Goal: Find contact information: Obtain details needed to contact an individual or organization

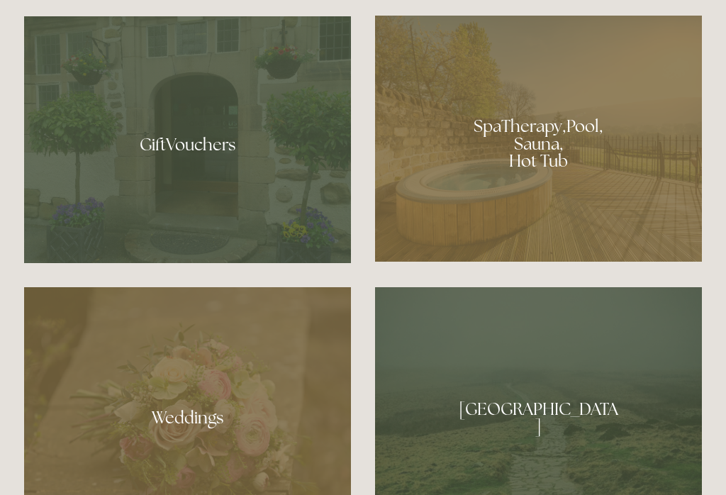
scroll to position [1097, 0]
click at [644, 211] on div at bounding box center [538, 139] width 327 height 246
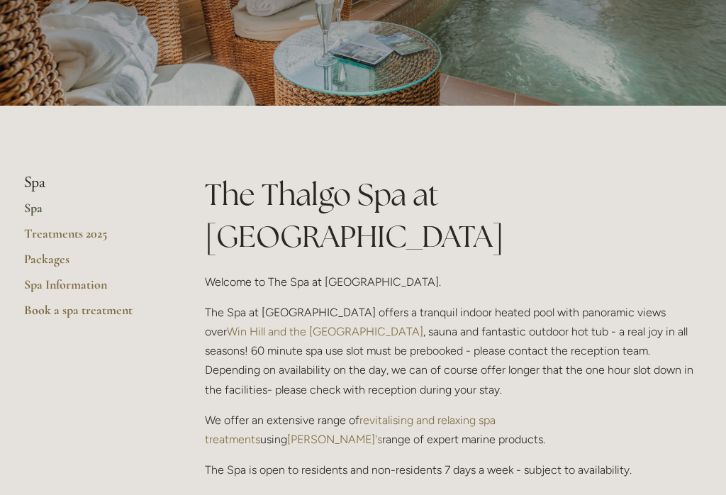
scroll to position [193, 0]
click at [50, 256] on link "Packages" at bounding box center [91, 263] width 135 height 26
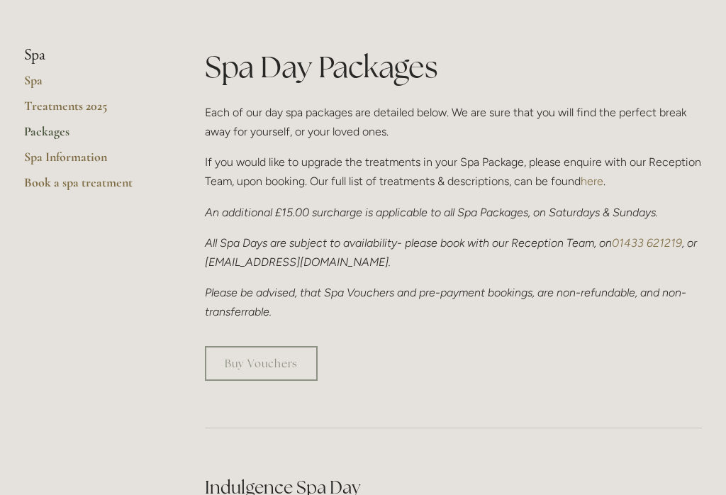
scroll to position [320, 0]
click at [50, 108] on link "Treatments 2025" at bounding box center [91, 111] width 135 height 26
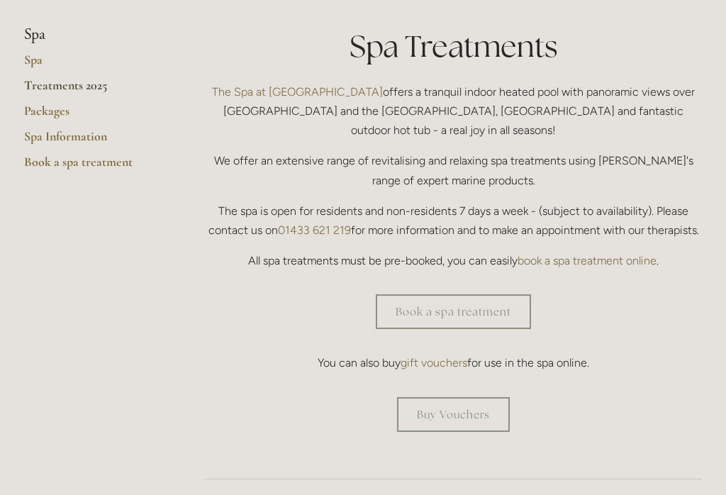
scroll to position [340, 0]
click at [410, 397] on link "Buy Vouchers" at bounding box center [453, 414] width 113 height 35
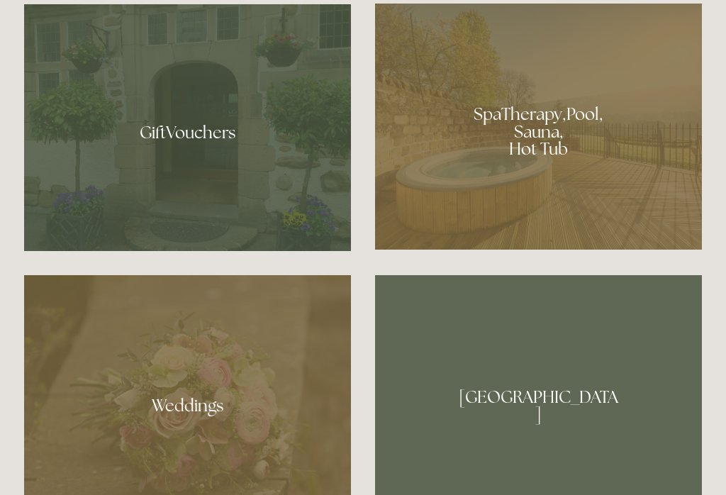
scroll to position [1109, 0]
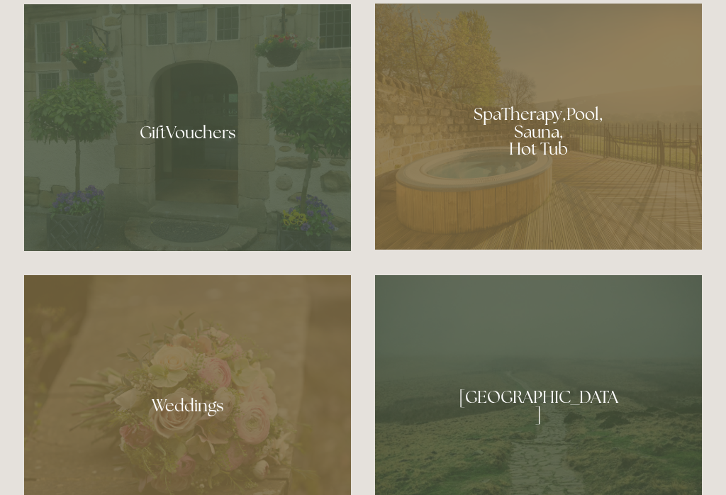
click at [119, 190] on div at bounding box center [187, 127] width 327 height 247
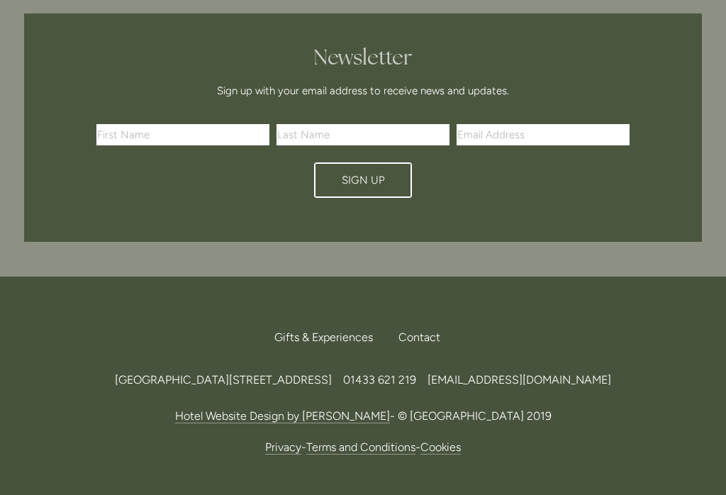
scroll to position [4237, 0]
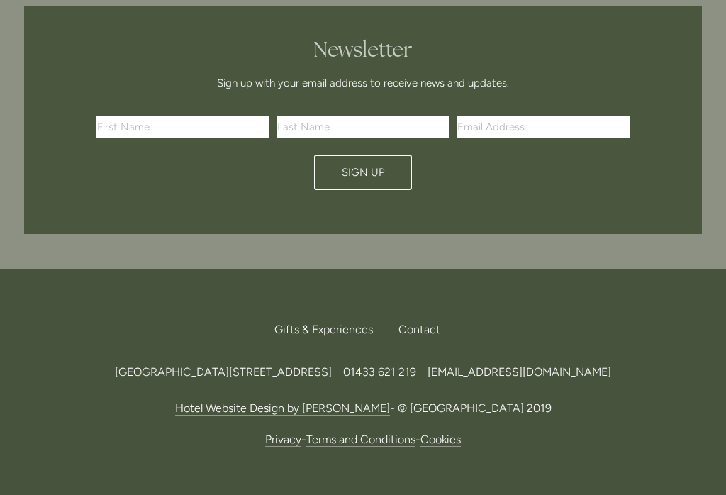
click at [431, 314] on div "Contact" at bounding box center [419, 329] width 65 height 31
click at [606, 269] on div "Back to Top Gifts & Experiences Contact Call Us Find Us Losehill House Hotel & …" at bounding box center [362, 382] width 723 height 226
click at [611, 365] on span "[EMAIL_ADDRESS][DOMAIN_NAME]" at bounding box center [520, 371] width 184 height 13
